Goal: Check status: Check status

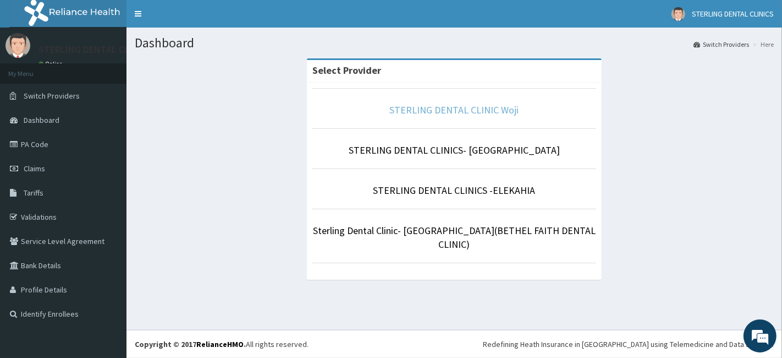
click at [459, 105] on link "STERLING DENTAL CLINIC Woji" at bounding box center [454, 109] width 129 height 13
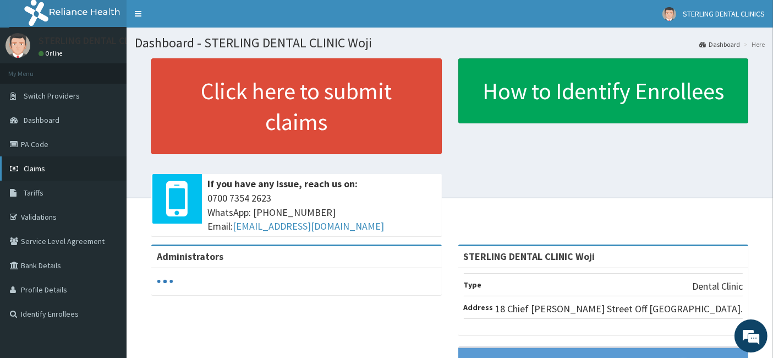
click at [31, 168] on span "Claims" at bounding box center [34, 168] width 21 height 10
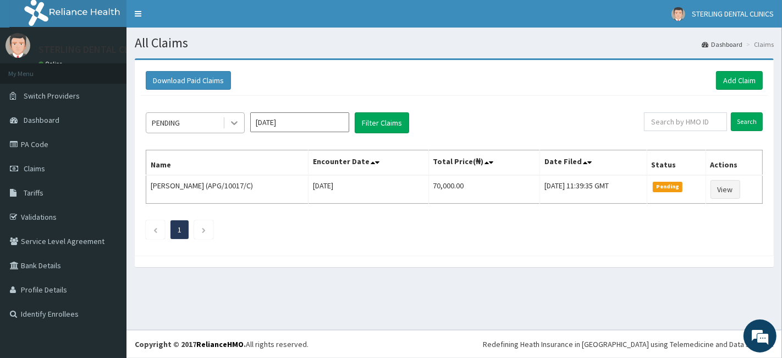
click at [233, 118] on icon at bounding box center [234, 122] width 11 height 11
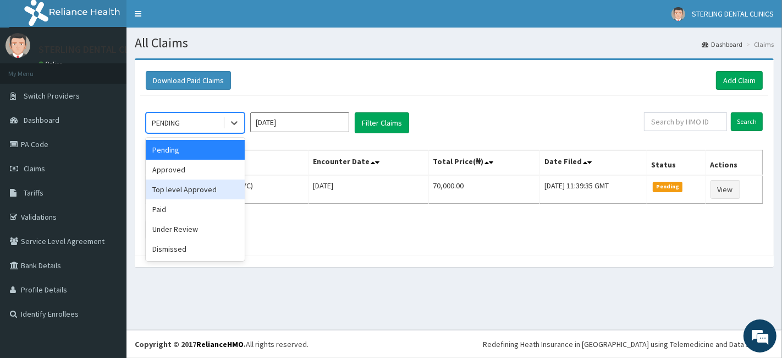
click at [199, 189] on div "Top level Approved" at bounding box center [195, 189] width 99 height 20
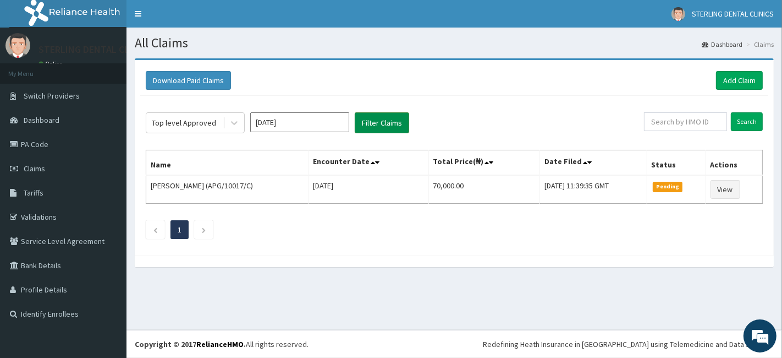
click at [369, 120] on button "Filter Claims" at bounding box center [382, 122] width 54 height 21
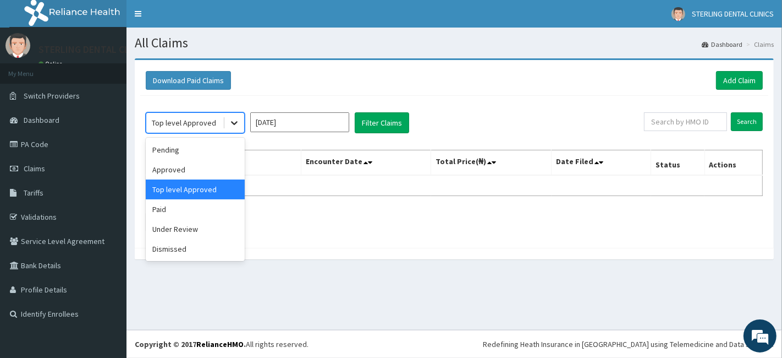
click at [230, 124] on icon at bounding box center [234, 122] width 11 height 11
click at [192, 169] on div "Approved" at bounding box center [195, 170] width 99 height 20
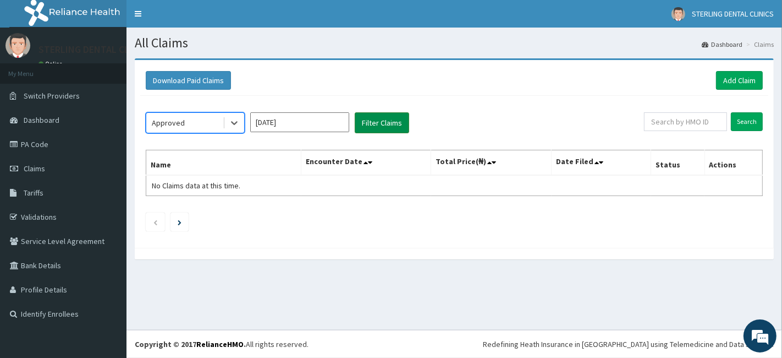
click at [393, 119] on button "Filter Claims" at bounding box center [382, 122] width 54 height 21
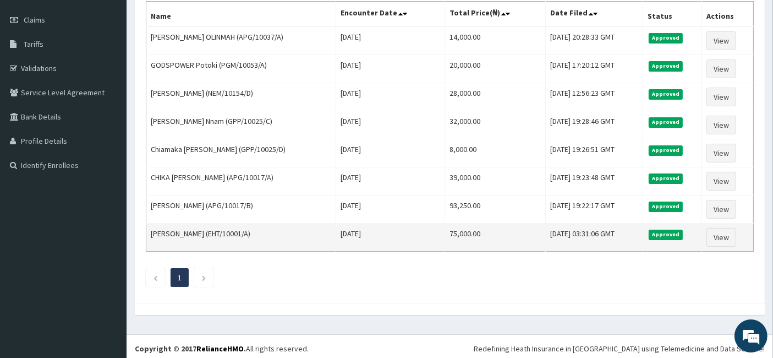
scroll to position [87, 0]
